Goal: Task Accomplishment & Management: Manage account settings

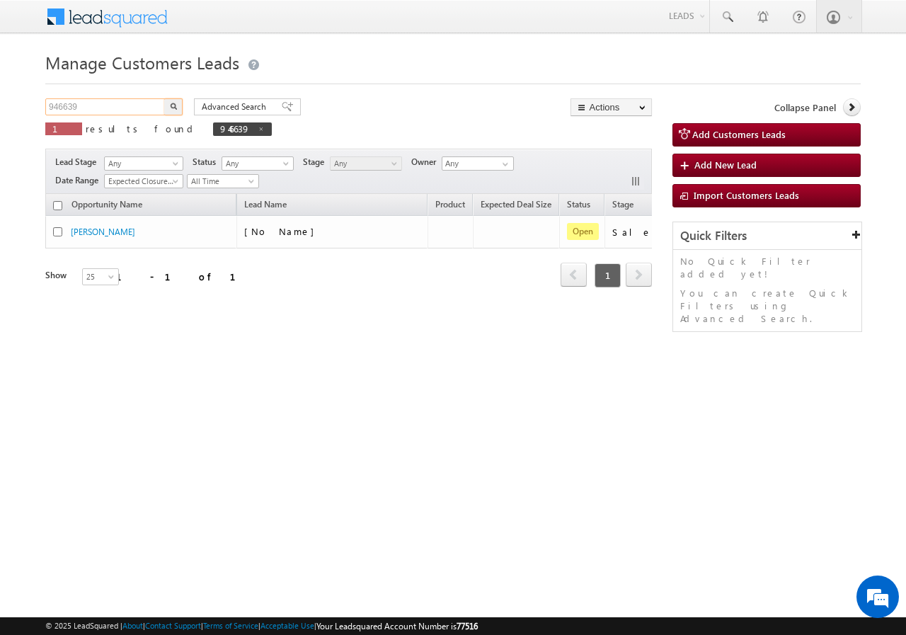
click at [105, 103] on input "946639" at bounding box center [105, 106] width 121 height 17
paste input "961"
type input "946961"
click at [178, 109] on button "button" at bounding box center [173, 106] width 18 height 17
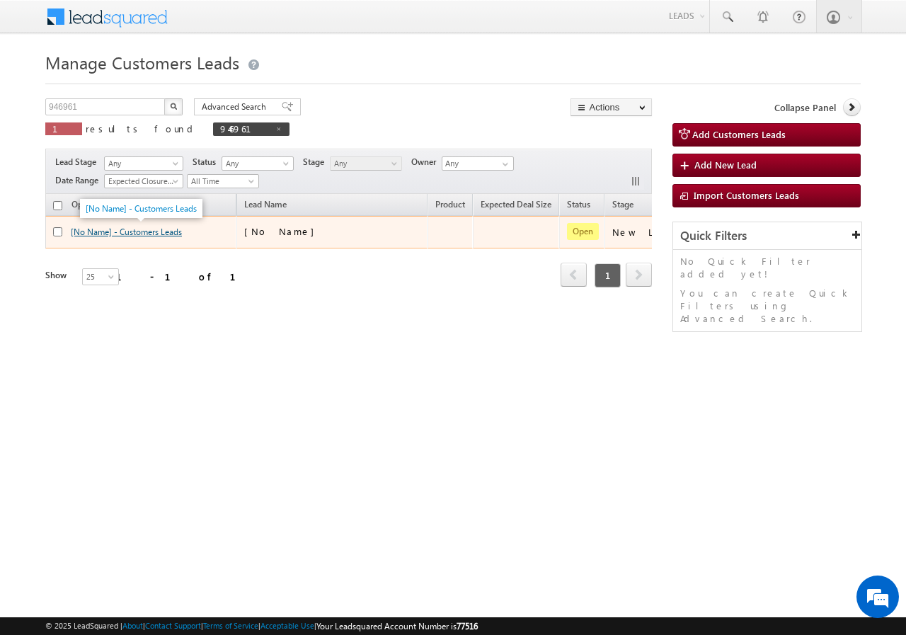
click at [110, 226] on link "[No Name] - Customers Leads" at bounding box center [126, 231] width 111 height 11
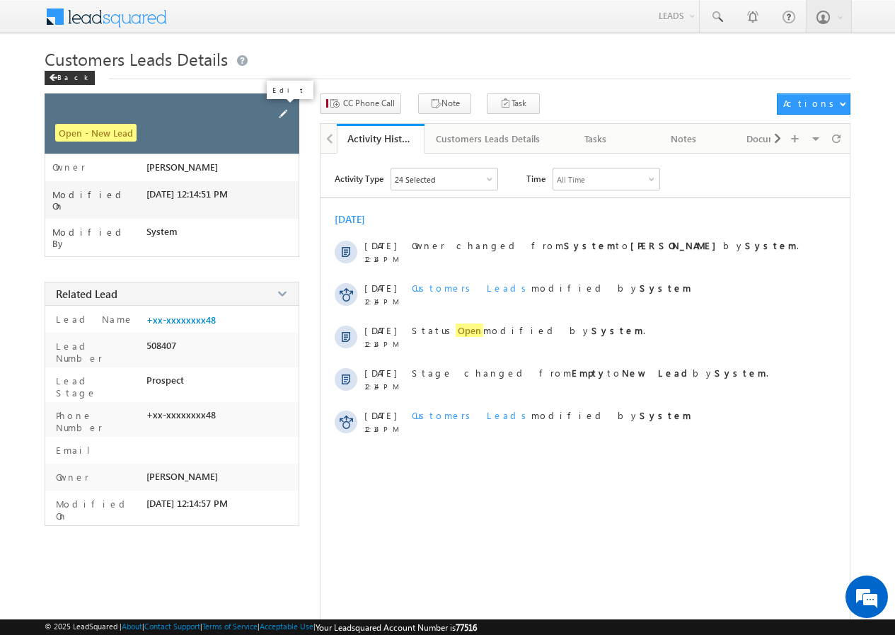
click at [285, 108] on span at bounding box center [283, 114] width 16 height 16
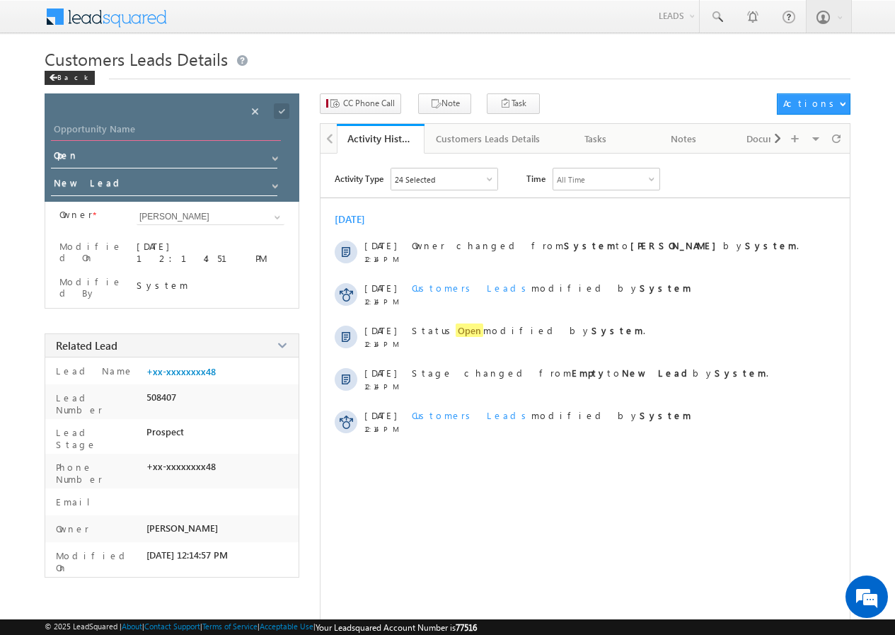
click at [168, 134] on input "Opportunity Name" at bounding box center [166, 131] width 230 height 20
paste input "[PERSON_NAME]"
type input "[PERSON_NAME]"
click at [283, 110] on span at bounding box center [282, 111] width 16 height 16
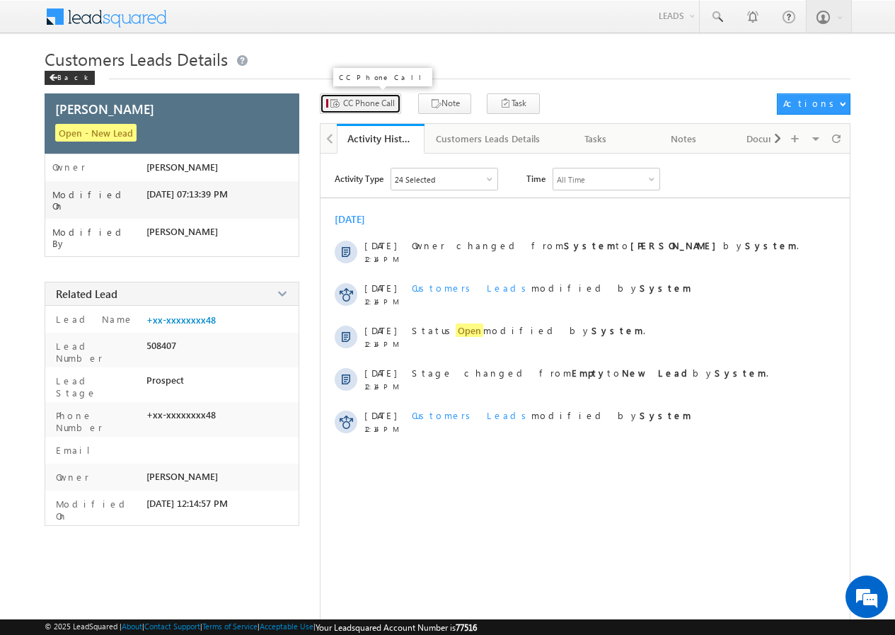
click at [369, 99] on span "CC Phone Call" at bounding box center [369, 103] width 52 height 13
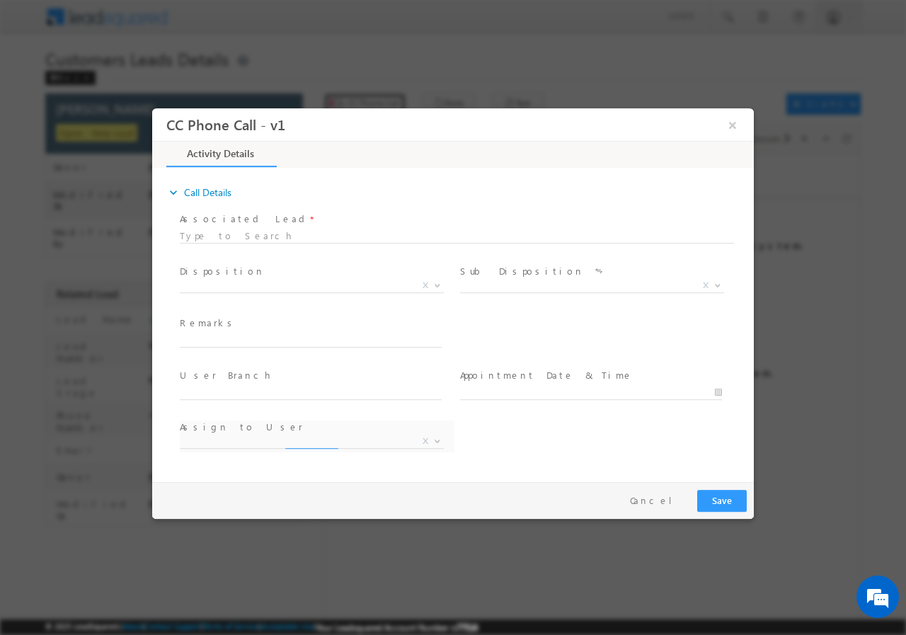
select select "nihar.sawant+cc1@leadsquared.com"
click at [252, 287] on span "X" at bounding box center [312, 285] width 264 height 14
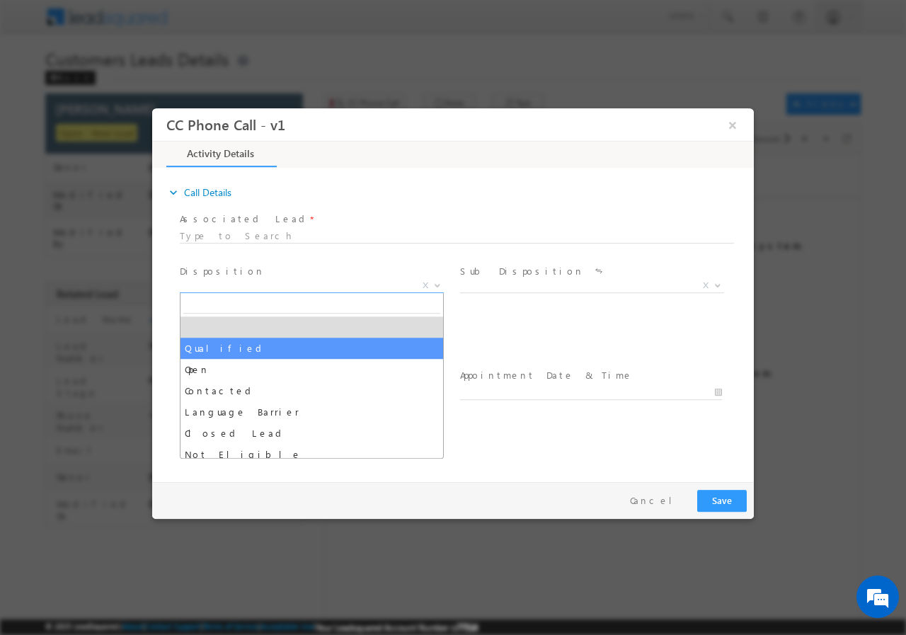
drag, startPoint x: 243, startPoint y: 346, endPoint x: 248, endPoint y: 352, distance: 7.5
select select "Qualified"
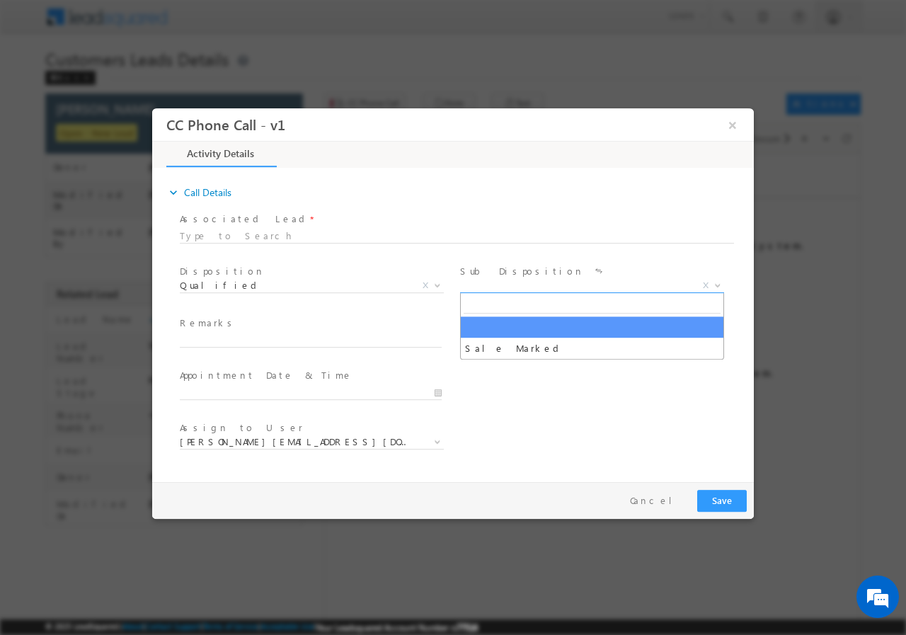
click at [494, 286] on span "X" at bounding box center [592, 285] width 264 height 14
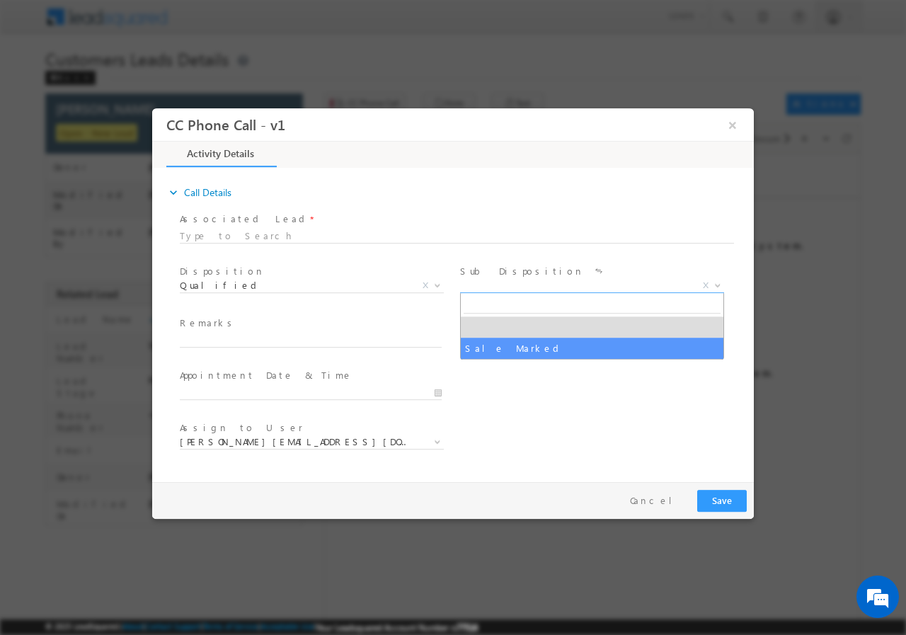
select select "Sale Marked"
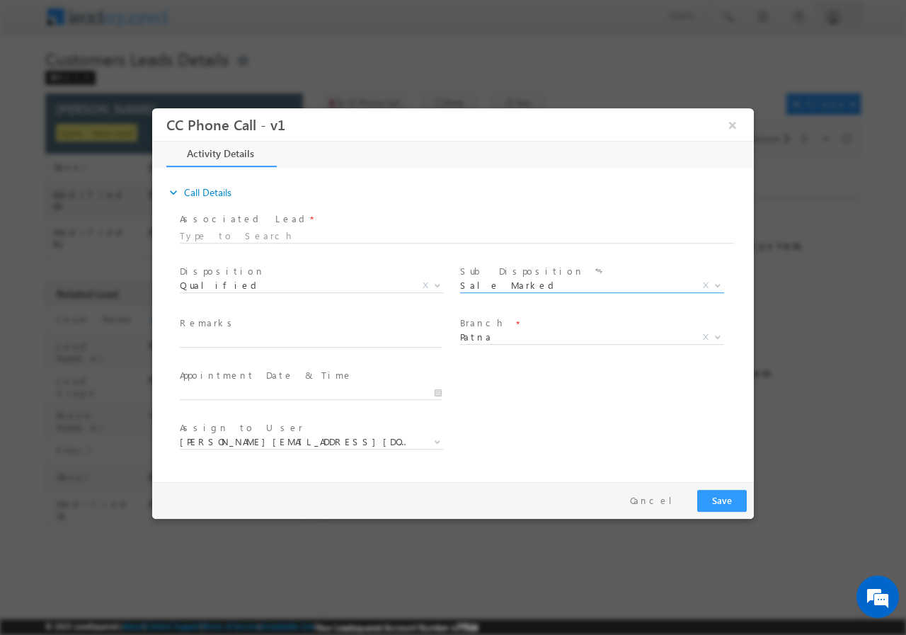
click at [312, 350] on span at bounding box center [310, 354] width 261 height 16
click at [286, 341] on input "text" at bounding box center [311, 340] width 262 height 14
paste input "946961//VB_Know_More//RANJEET KUMAR//9905947648//construction// loan req-30L//s…"
type input "946961//VB_Know_More//RANJEET KUMAR//9905947648//construction// loan req-30L//s…"
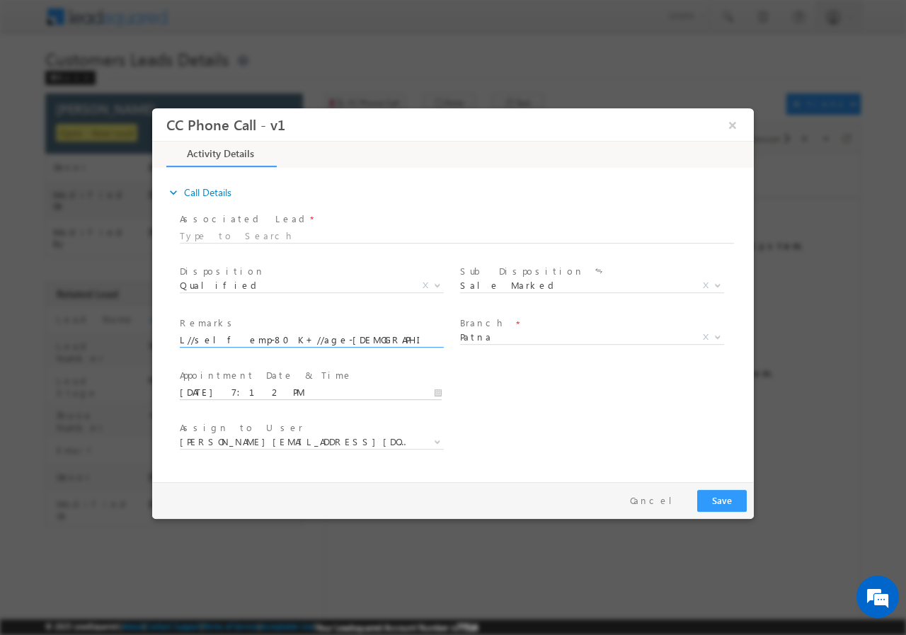
click at [437, 391] on input "09/29/2025 7:12 PM" at bounding box center [311, 392] width 262 height 14
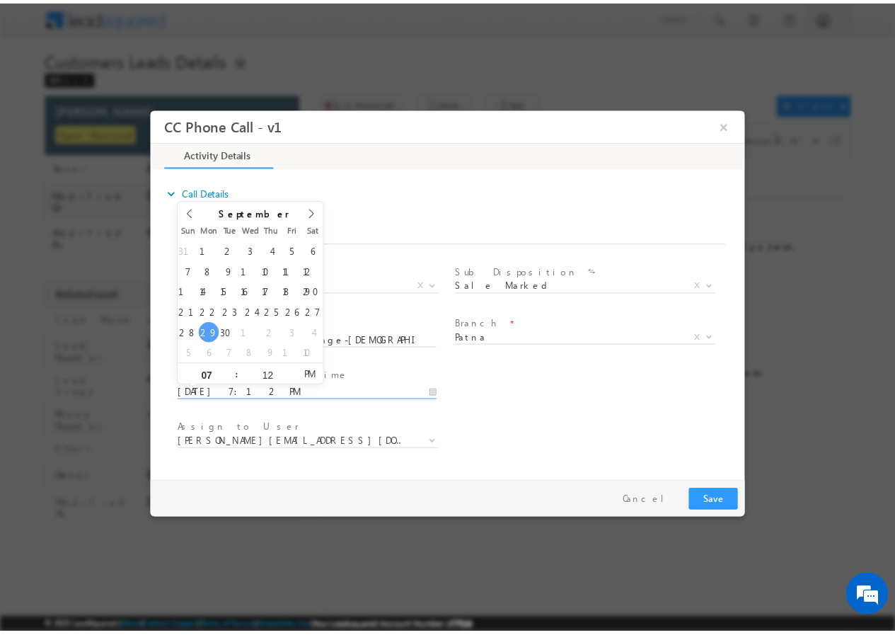
scroll to position [0, 0]
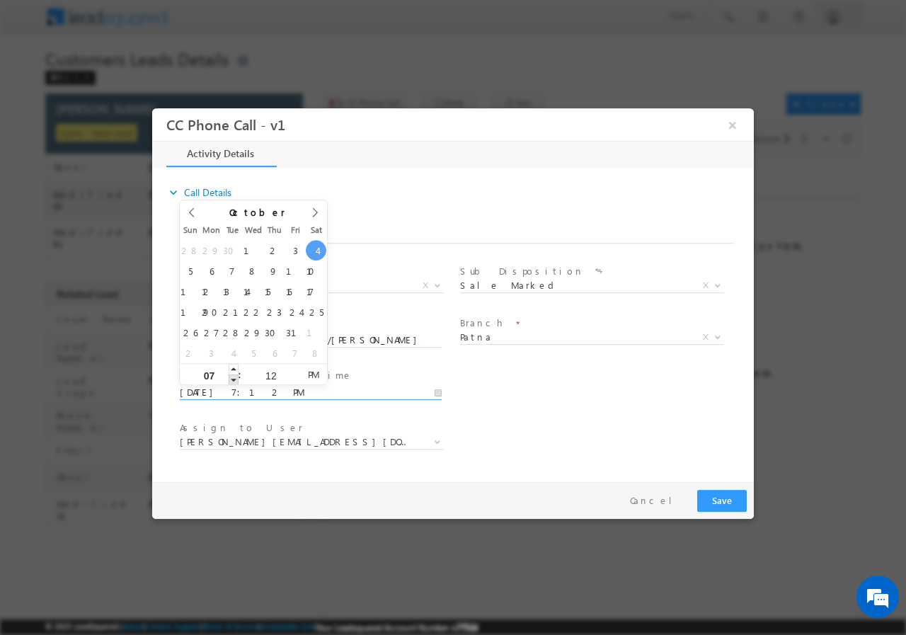
type input "10/04/2025 6:12 PM"
type input "06"
click at [234, 379] on span at bounding box center [234, 379] width 10 height 11
type input "10/04/2025 5:12 PM"
type input "05"
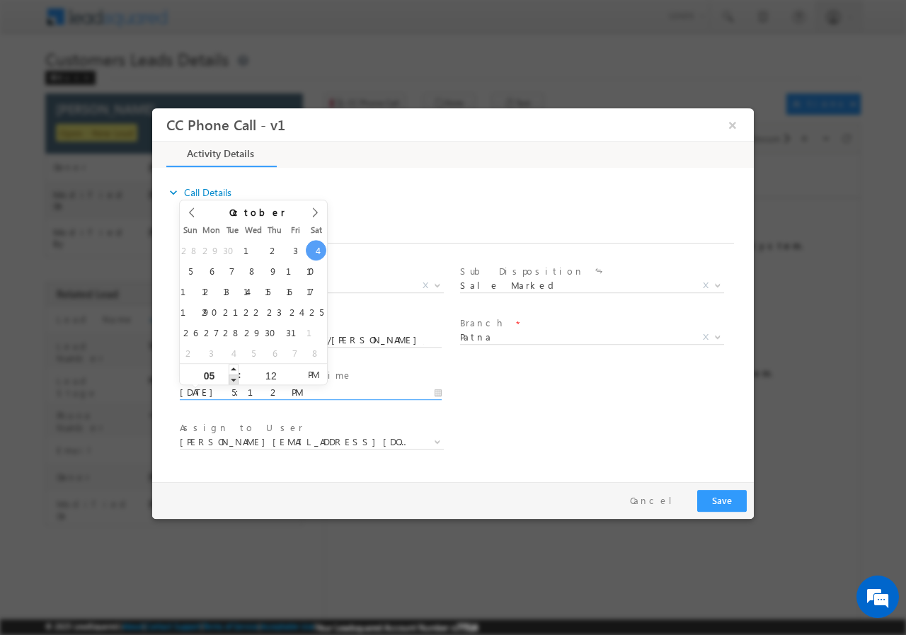
click at [234, 379] on span at bounding box center [234, 379] width 10 height 11
type input "10/04/2025 4:12 PM"
type input "04"
click at [234, 379] on span at bounding box center [234, 379] width 10 height 11
type input "10/04/2025 3:12 PM"
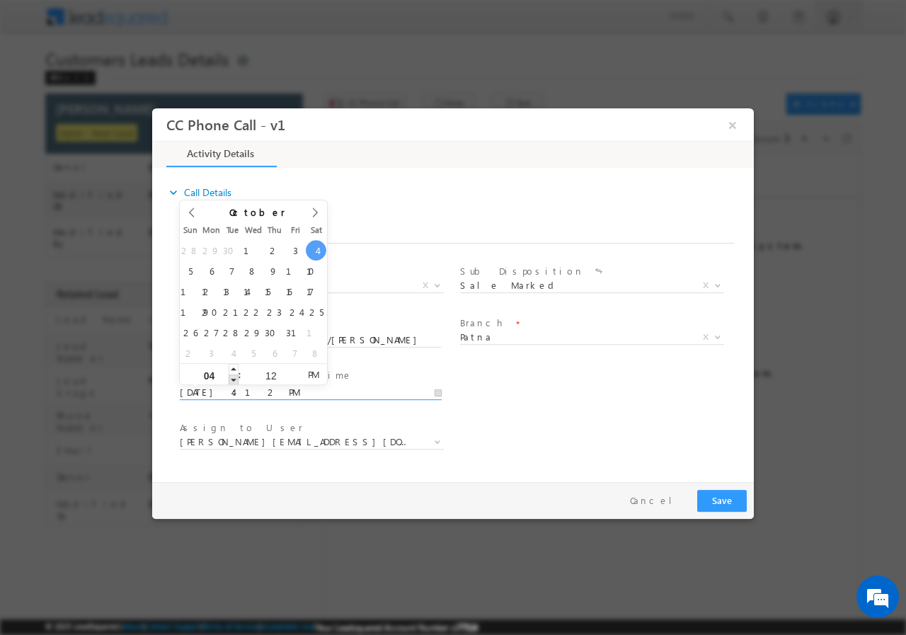
type input "03"
click at [234, 379] on span at bounding box center [234, 379] width 10 height 11
type input "10/04/2025 2:12 PM"
type input "02"
click at [234, 379] on span at bounding box center [234, 379] width 10 height 11
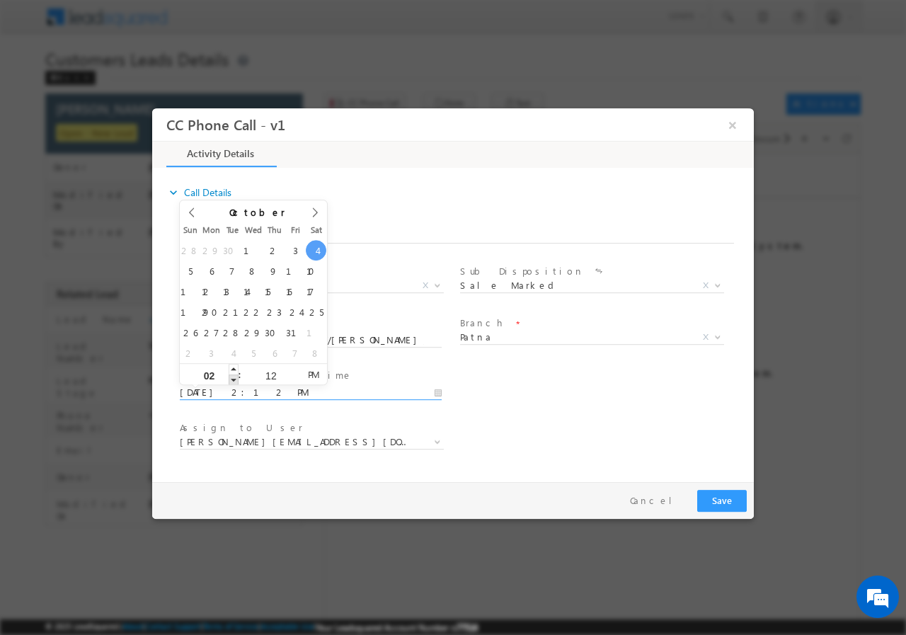
type input "10/04/2025 1:12 PM"
type input "01"
click at [234, 379] on span at bounding box center [234, 379] width 10 height 11
type input "10/04/2025 12:12 PM"
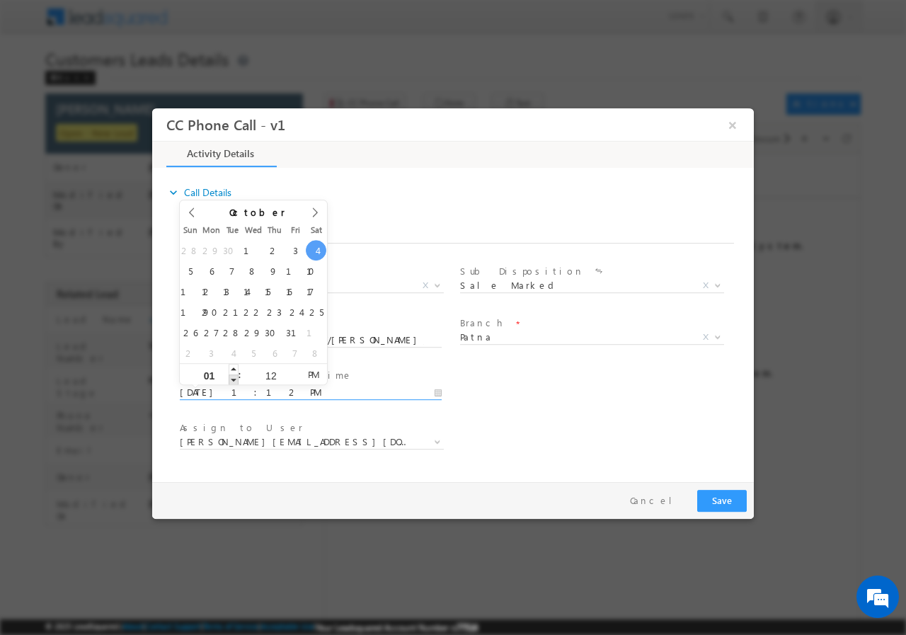
type input "12"
click at [272, 373] on input "12" at bounding box center [270, 374] width 59 height 9
type input "00"
type input "10/04/2025 12:00 PM"
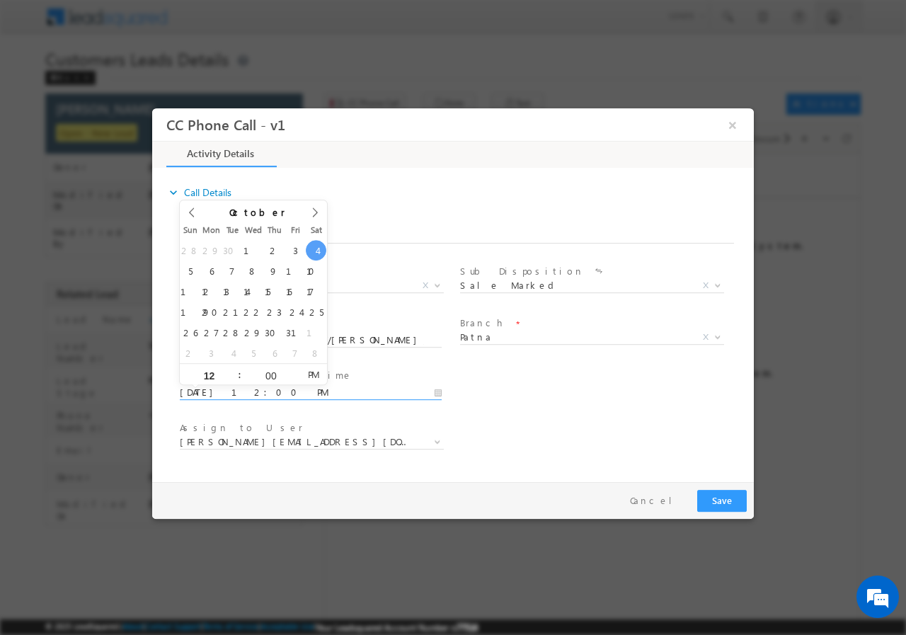
click at [591, 411] on div "User Branch * Appointment Date & Time * 10/04/2025 12:00 PM" at bounding box center [465, 390] width 577 height 52
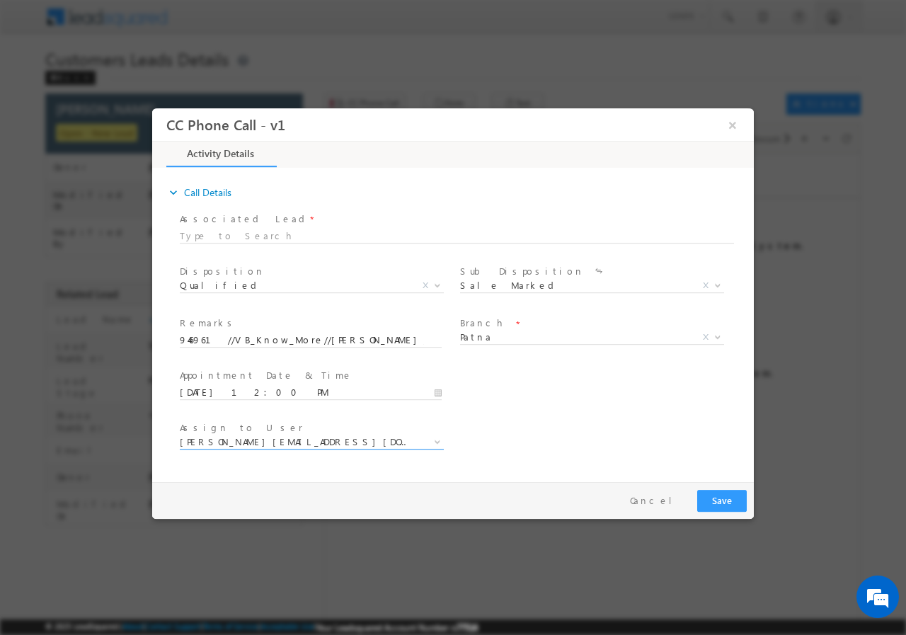
click at [246, 435] on span "nihar.sawant+cc1@leadsquared.com" at bounding box center [295, 440] width 230 height 13
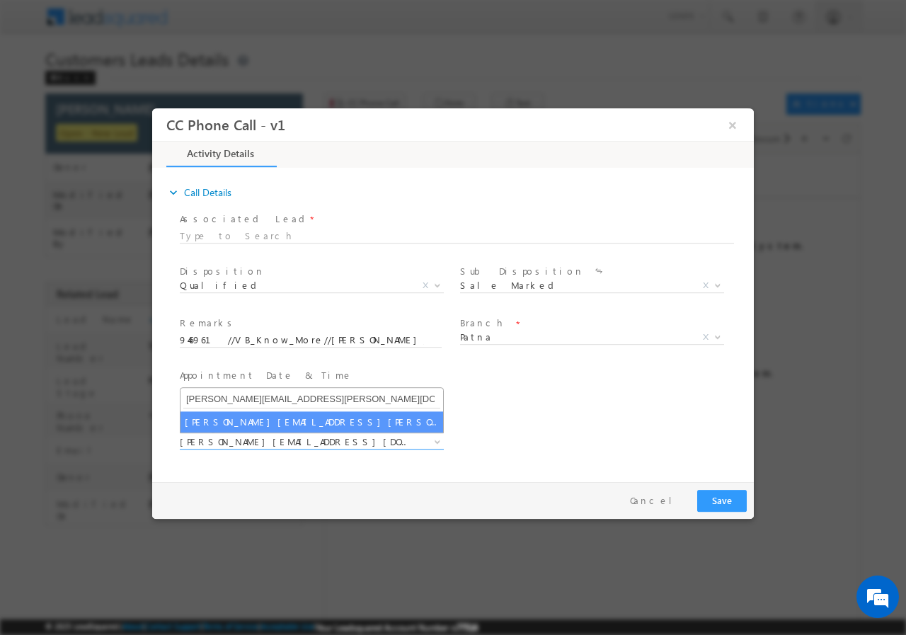
type input "subham.singh@sgrlimited.in"
select select "subham.singh@sgrlimited.in"
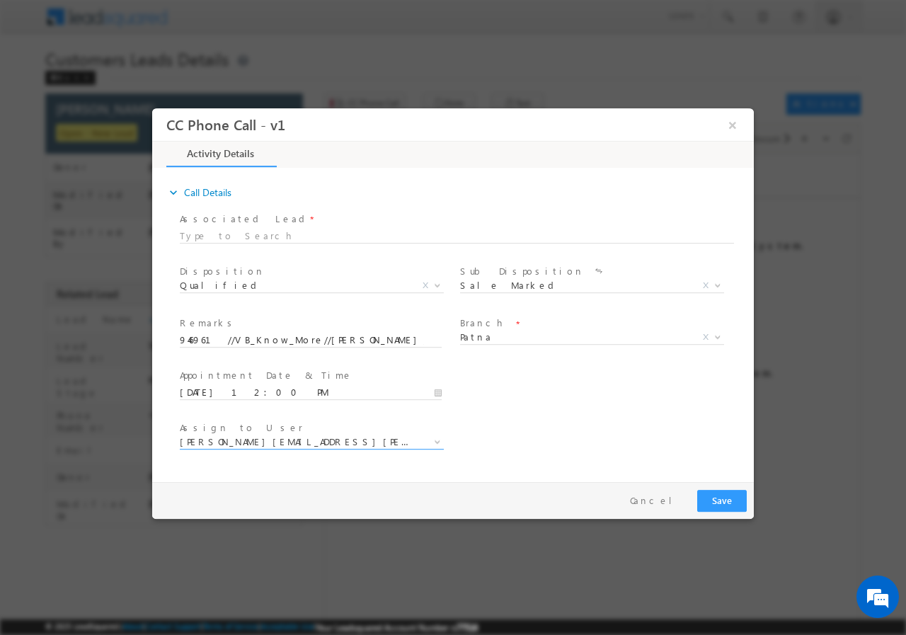
click at [589, 423] on div "Assign to User * nihar.sawant+cc1@leadsquared.com nihar.sawant+dsa1@leadsquared…" at bounding box center [465, 443] width 577 height 52
click at [725, 500] on button "Save" at bounding box center [722, 500] width 50 height 22
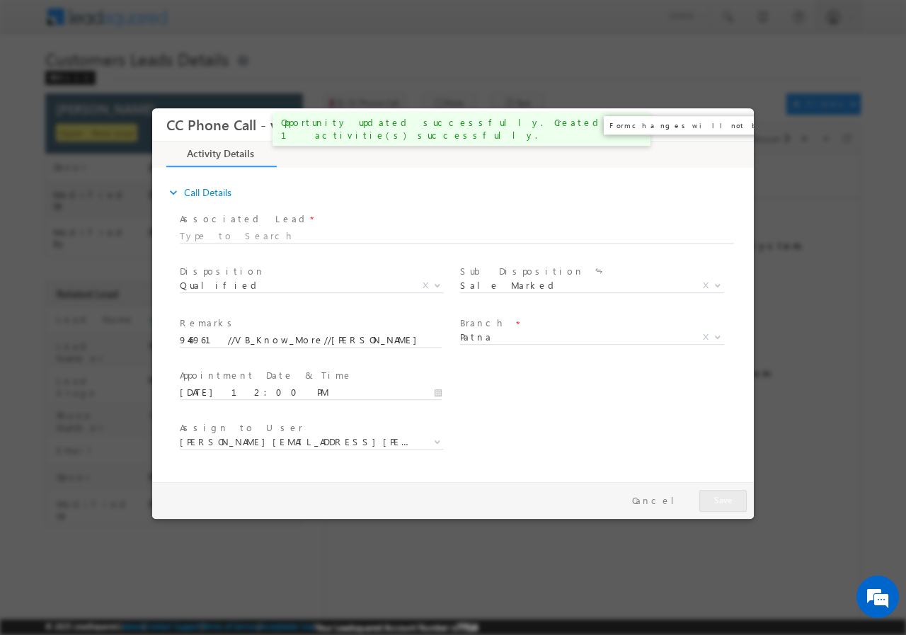
click at [735, 125] on button "×" at bounding box center [732, 124] width 24 height 26
drag, startPoint x: 583, startPoint y: 18, endPoint x: 736, endPoint y: 130, distance: 189.4
click at [735, 130] on div "× Preparing your form..." at bounding box center [453, 313] width 602 height 410
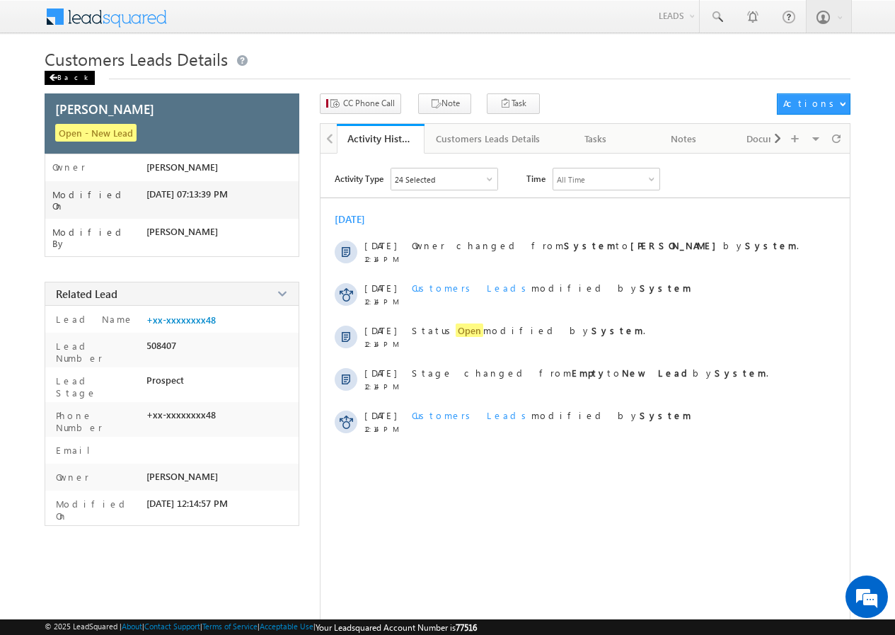
click at [59, 78] on div "Back" at bounding box center [70, 78] width 50 height 14
